Goal: Task Accomplishment & Management: Manage account settings

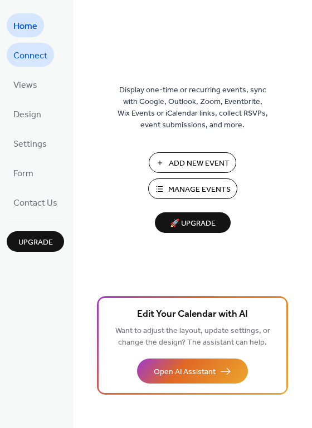
click at [36, 56] on span "Connect" at bounding box center [30, 55] width 34 height 17
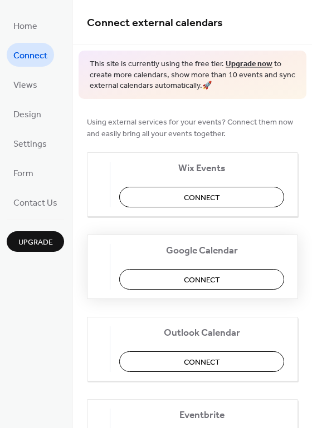
click at [228, 276] on button "Connect" at bounding box center [201, 279] width 165 height 21
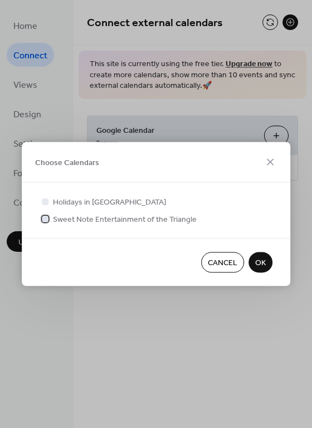
click at [102, 220] on span "Sweet Note Entertainment of the Triangle" at bounding box center [125, 220] width 144 height 12
click at [259, 259] on span "OK" at bounding box center [260, 264] width 11 height 12
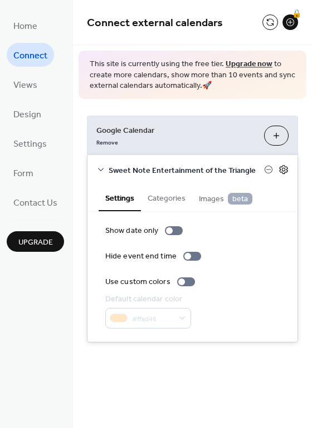
click at [285, 173] on icon at bounding box center [283, 170] width 10 height 10
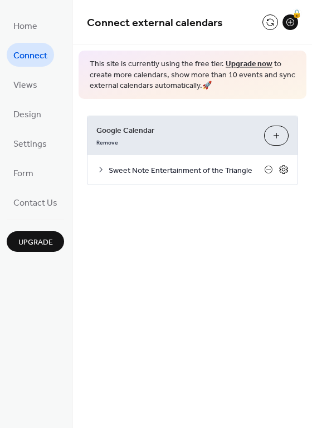
click at [285, 173] on icon at bounding box center [283, 170] width 10 height 10
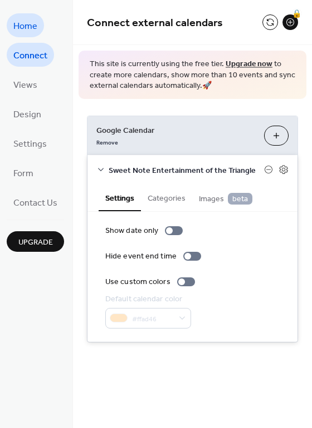
click at [29, 23] on span "Home" at bounding box center [25, 26] width 24 height 17
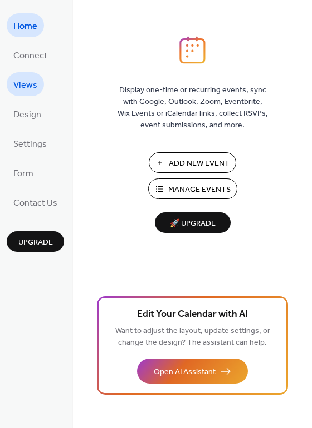
click at [30, 82] on span "Views" at bounding box center [25, 85] width 24 height 17
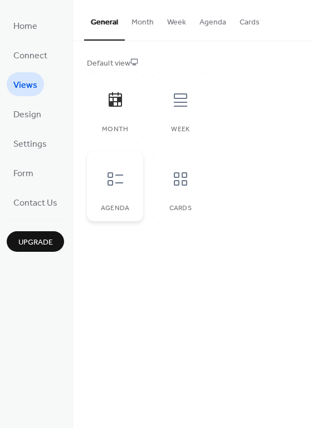
click at [113, 184] on icon at bounding box center [115, 179] width 18 height 18
click at [32, 110] on span "Design" at bounding box center [27, 114] width 28 height 17
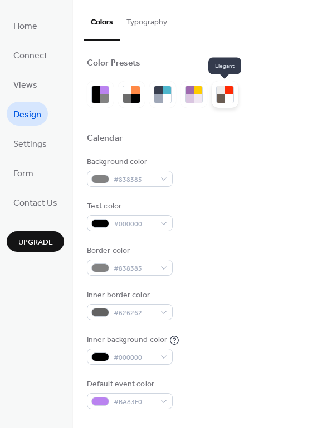
click at [222, 96] on div at bounding box center [220, 99] width 8 height 8
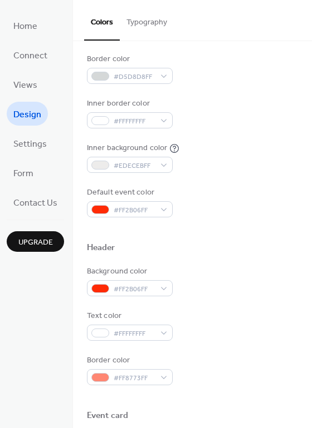
scroll to position [195, 0]
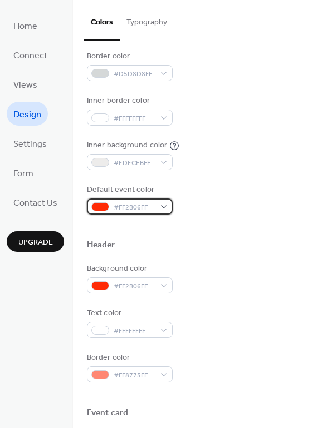
click at [166, 205] on div "#FF2B06FF" at bounding box center [130, 207] width 86 height 16
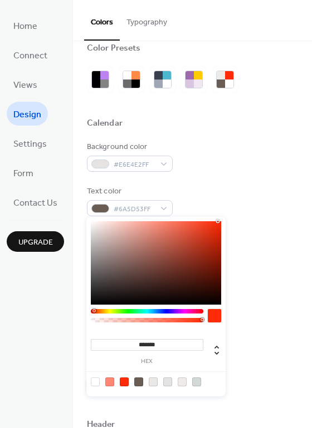
scroll to position [0, 0]
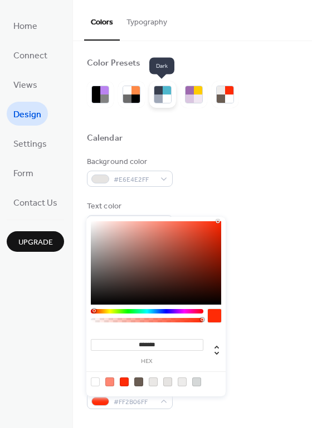
click at [169, 96] on div at bounding box center [166, 99] width 8 height 8
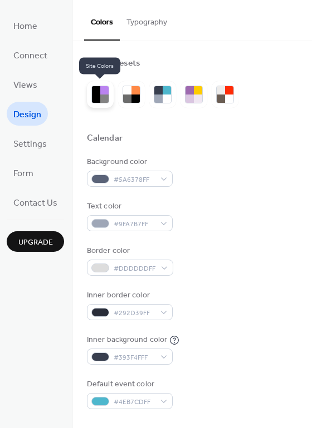
click at [100, 95] on div at bounding box center [104, 99] width 8 height 8
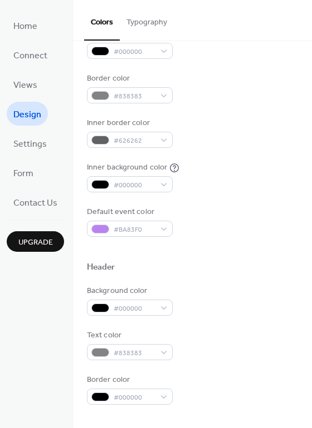
scroll to position [181, 0]
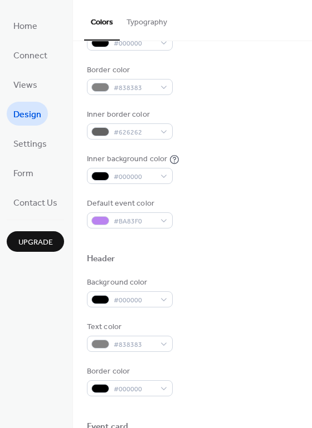
click at [146, 204] on div "Default event color" at bounding box center [128, 204] width 83 height 12
click at [147, 218] on span "#BA83F0" at bounding box center [133, 222] width 41 height 12
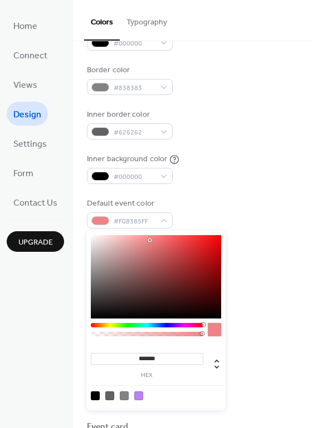
drag, startPoint x: 101, startPoint y: 326, endPoint x: 215, endPoint y: 327, distance: 114.0
click at [215, 327] on div at bounding box center [156, 332] width 130 height 19
type input "*******"
drag, startPoint x: 205, startPoint y: 270, endPoint x: 237, endPoint y: 200, distance: 77.4
click at [237, 200] on body "Home Connect Views Design Settings Form Contact Us Upgrade Design Upgrade Color…" at bounding box center [156, 214] width 312 height 428
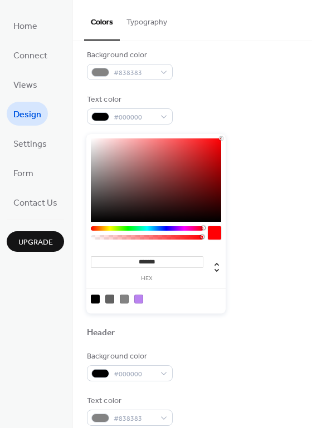
scroll to position [0, 0]
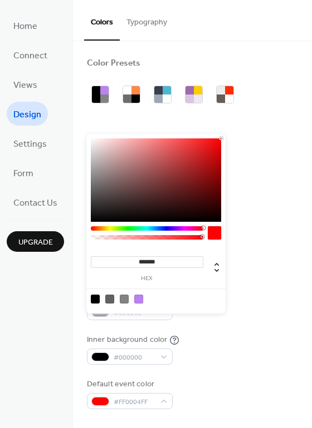
click at [274, 150] on div at bounding box center [192, 151] width 211 height 9
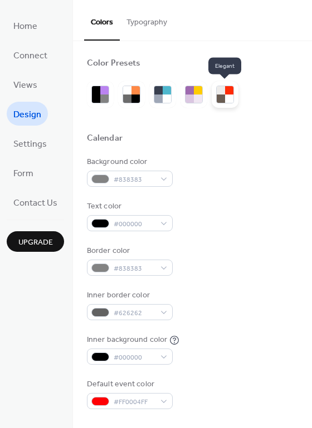
click at [223, 95] on div at bounding box center [220, 99] width 8 height 8
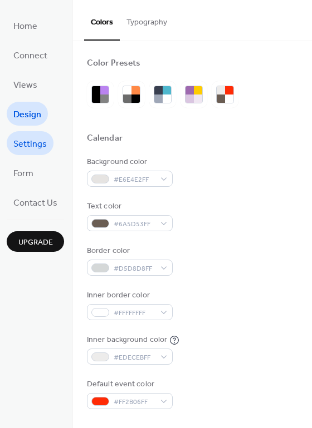
click at [36, 146] on span "Settings" at bounding box center [29, 144] width 33 height 17
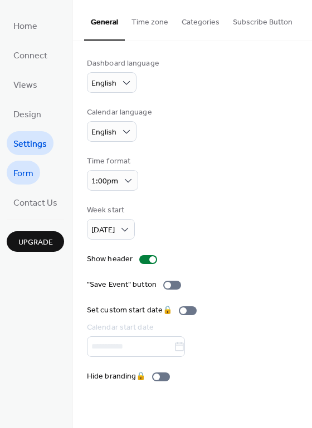
click at [32, 181] on span "Form" at bounding box center [23, 173] width 20 height 17
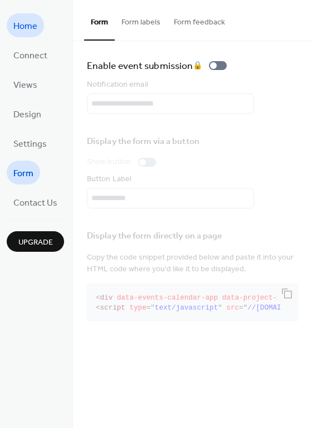
click at [34, 26] on span "Home" at bounding box center [25, 26] width 24 height 17
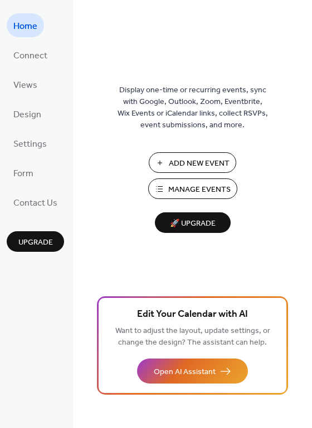
click at [188, 186] on span "Manage Events" at bounding box center [199, 190] width 62 height 12
click at [42, 142] on span "Settings" at bounding box center [29, 144] width 33 height 17
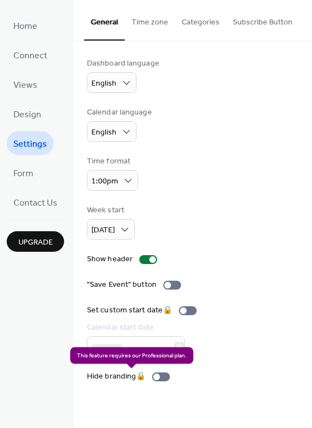
click at [143, 376] on div "Hide branding 🔒" at bounding box center [130, 377] width 87 height 12
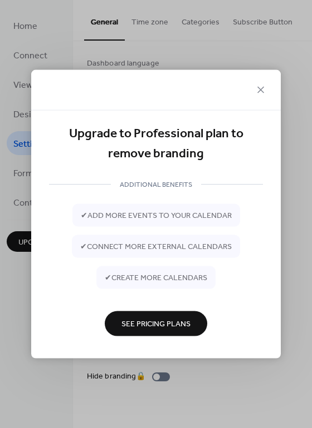
click at [152, 332] on button "See Pricing Plans" at bounding box center [156, 323] width 102 height 25
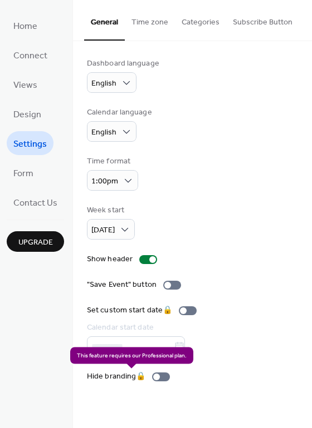
click at [156, 374] on div "Hide branding 🔒" at bounding box center [130, 377] width 87 height 12
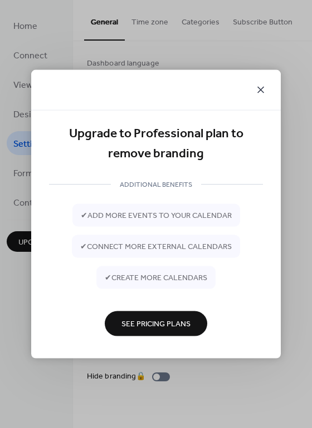
click at [264, 87] on icon at bounding box center [260, 89] width 13 height 13
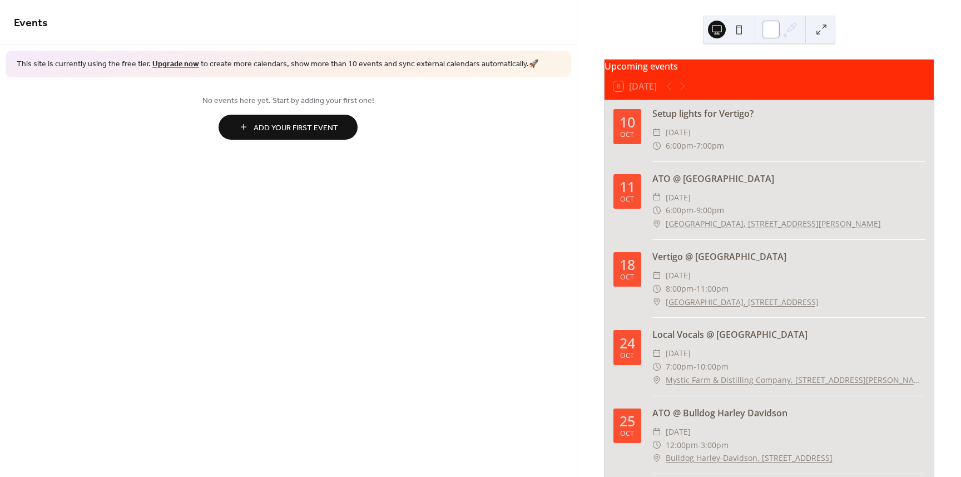
click at [769, 32] on div at bounding box center [771, 30] width 18 height 18
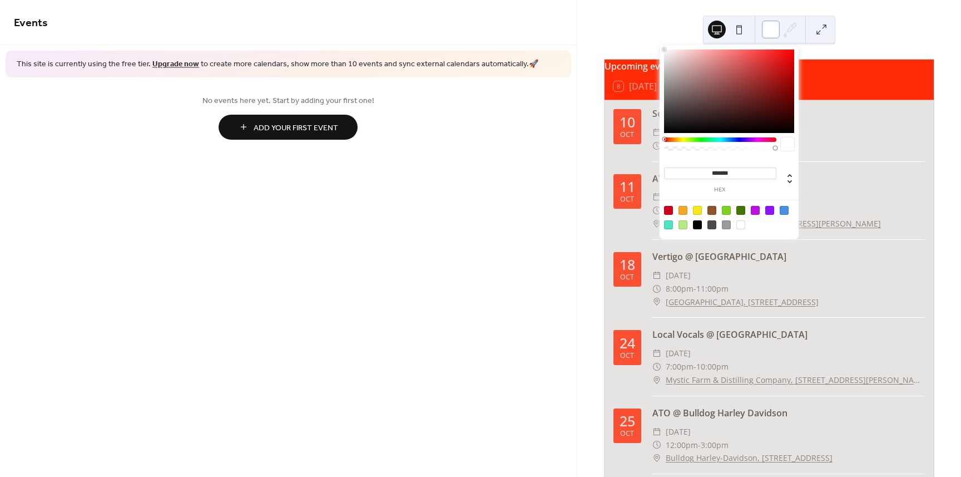
click at [769, 32] on div at bounding box center [771, 30] width 18 height 18
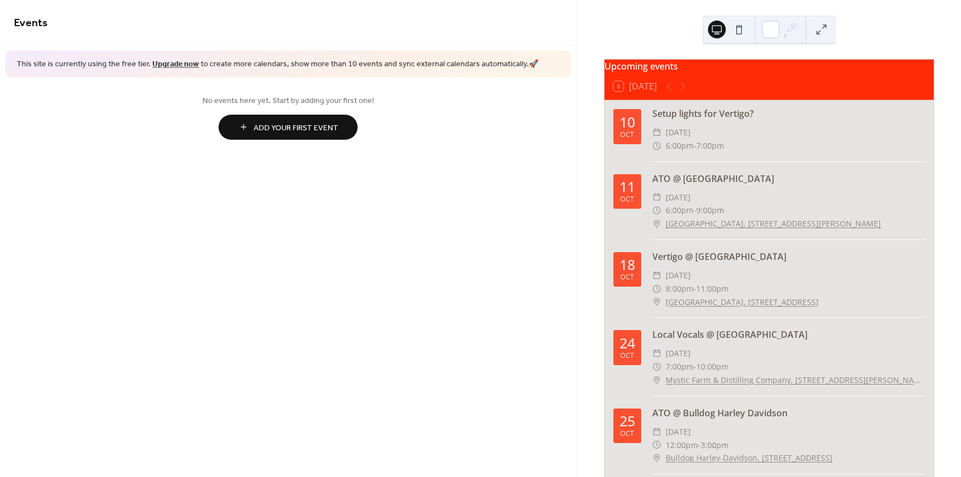
click at [710, 152] on span "7:00pm" at bounding box center [711, 145] width 28 height 13
click at [634, 139] on div "Oct" at bounding box center [627, 134] width 14 height 7
